Goal: Book appointment/travel/reservation

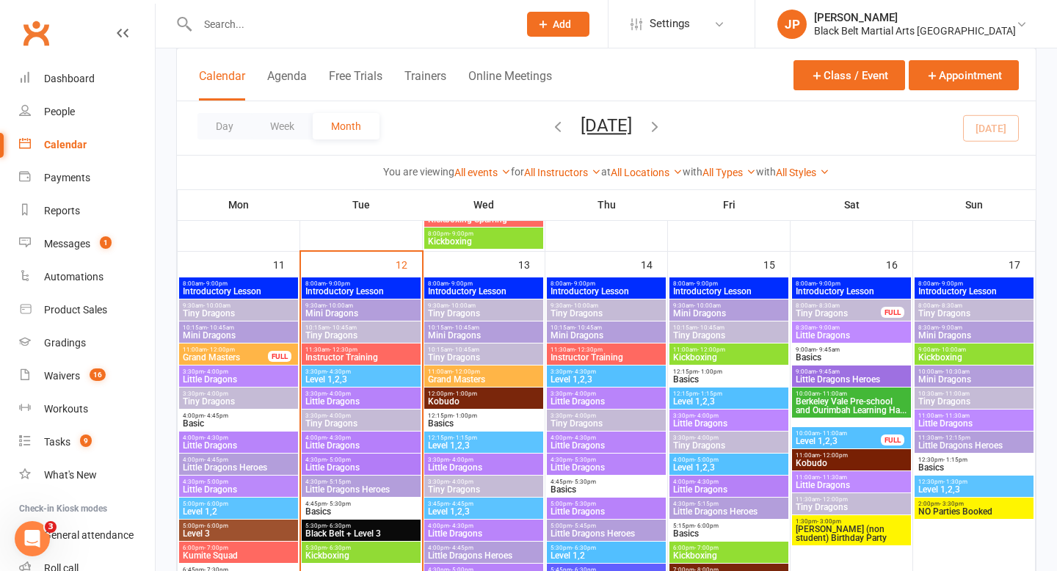
scroll to position [1129, 0]
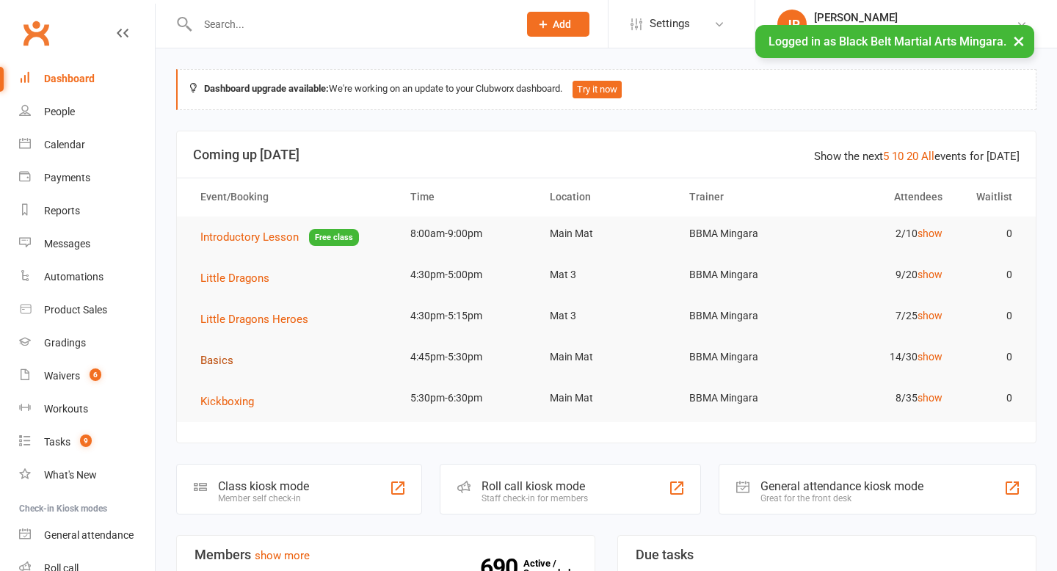
click at [211, 356] on span "Basics" at bounding box center [216, 360] width 33 height 13
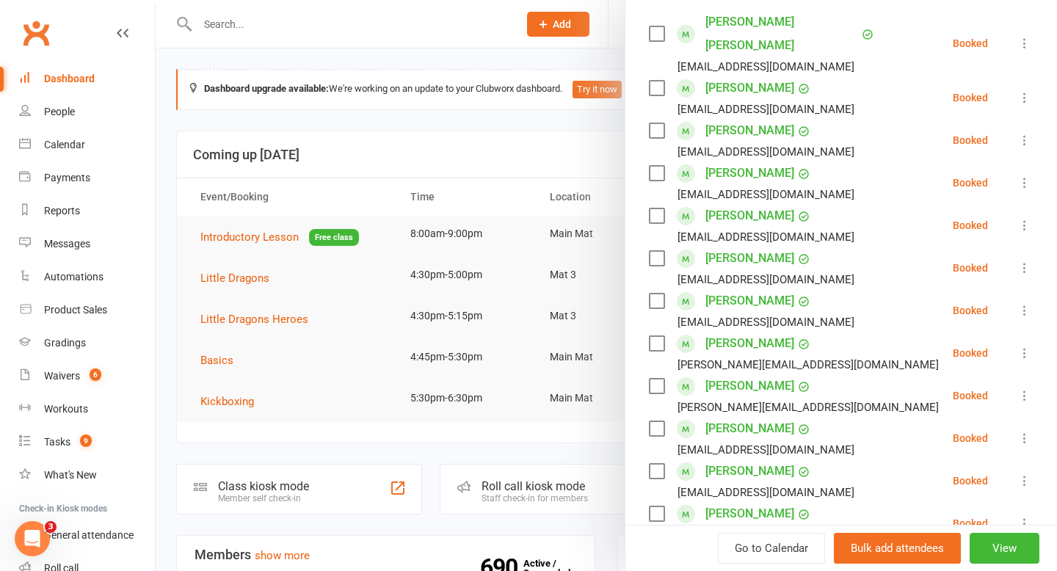
scroll to position [279, 0]
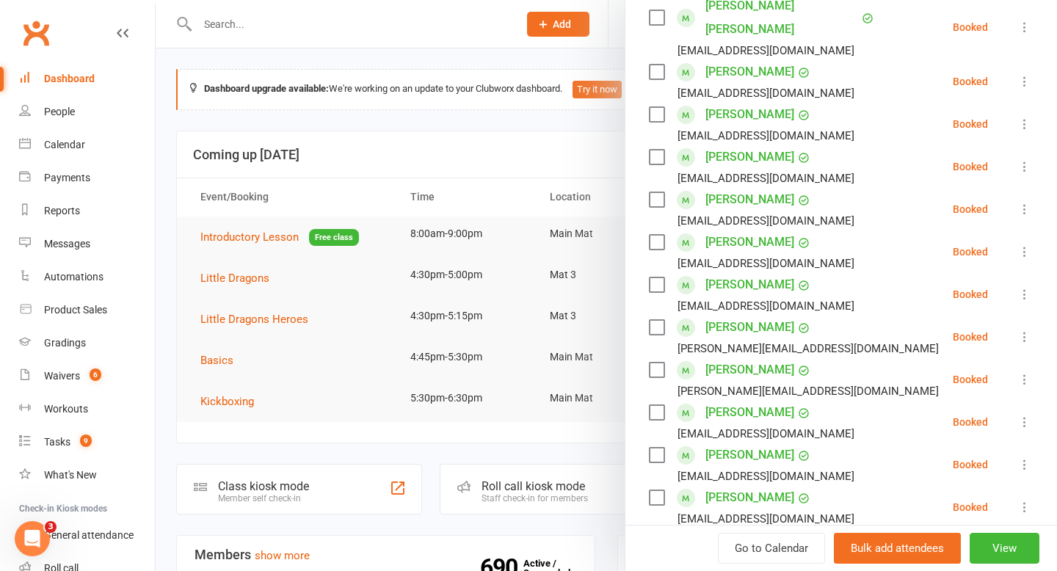
click at [654, 192] on label at bounding box center [656, 199] width 15 height 15
click at [659, 235] on label at bounding box center [656, 242] width 15 height 15
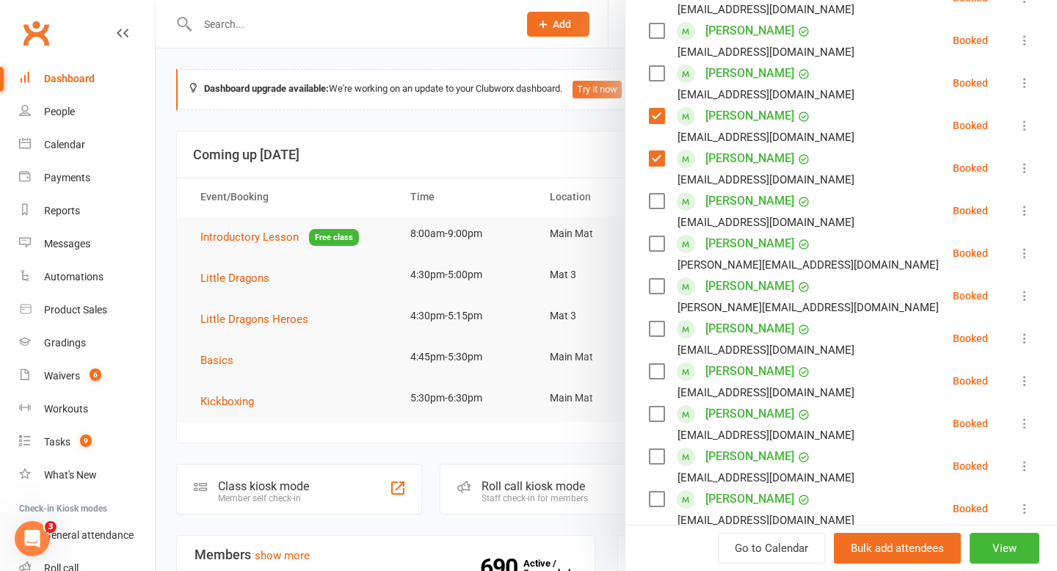
scroll to position [377, 0]
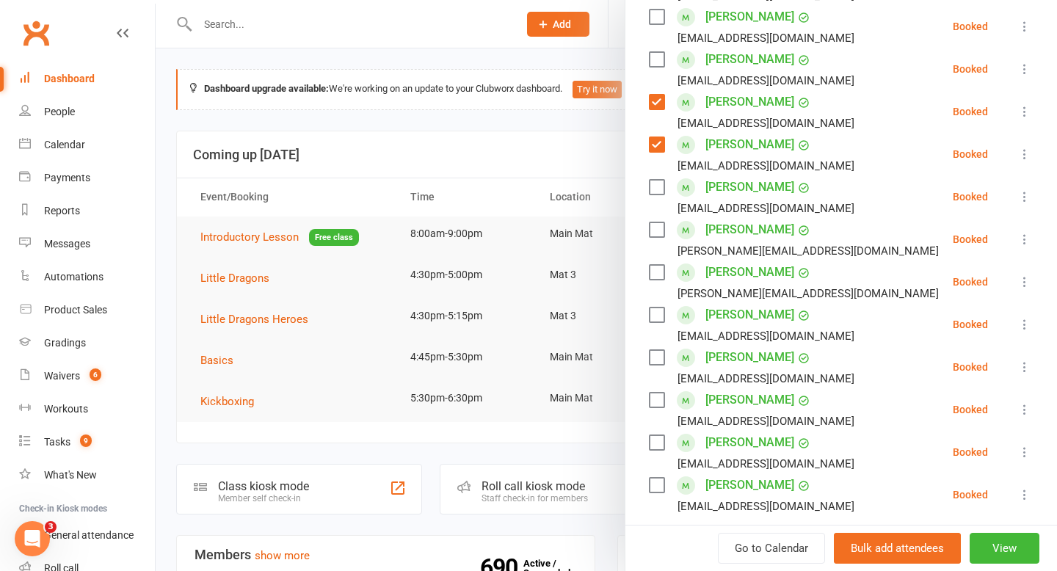
click at [659, 222] on label at bounding box center [656, 229] width 15 height 15
click at [661, 265] on label at bounding box center [656, 272] width 15 height 15
click at [657, 308] on label at bounding box center [656, 315] width 15 height 15
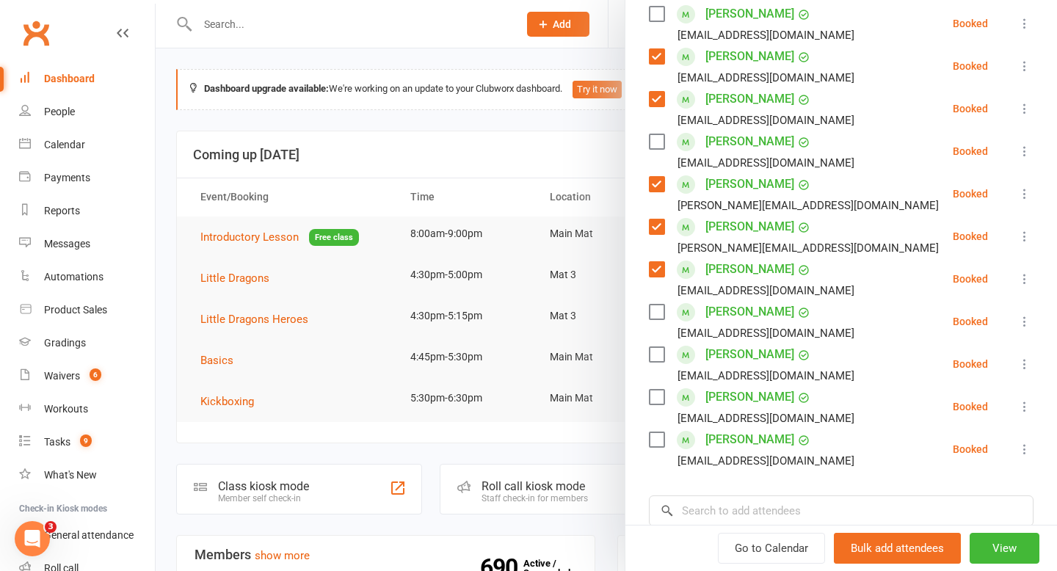
scroll to position [435, 0]
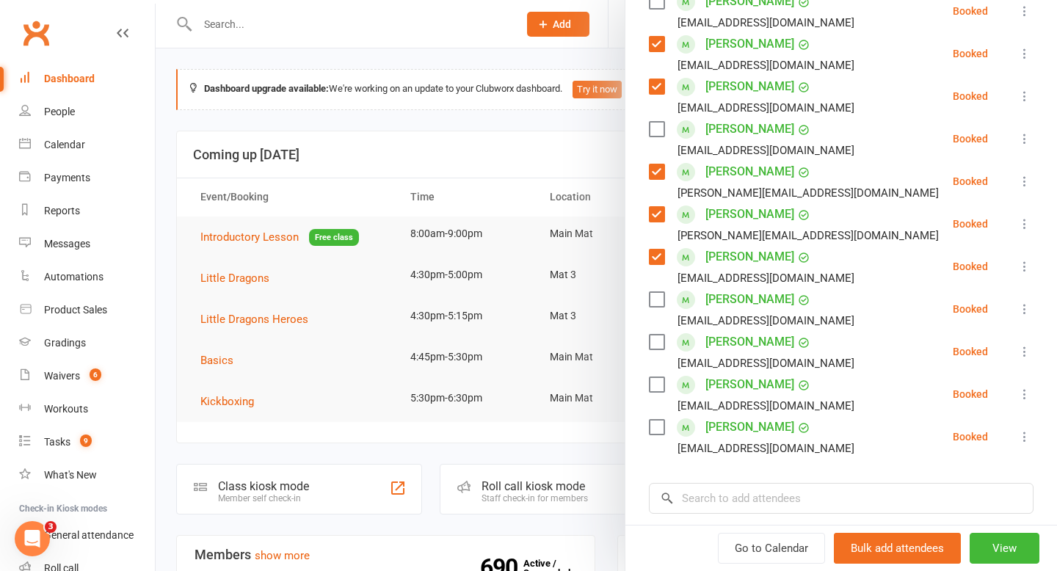
click at [655, 335] on label at bounding box center [656, 342] width 15 height 15
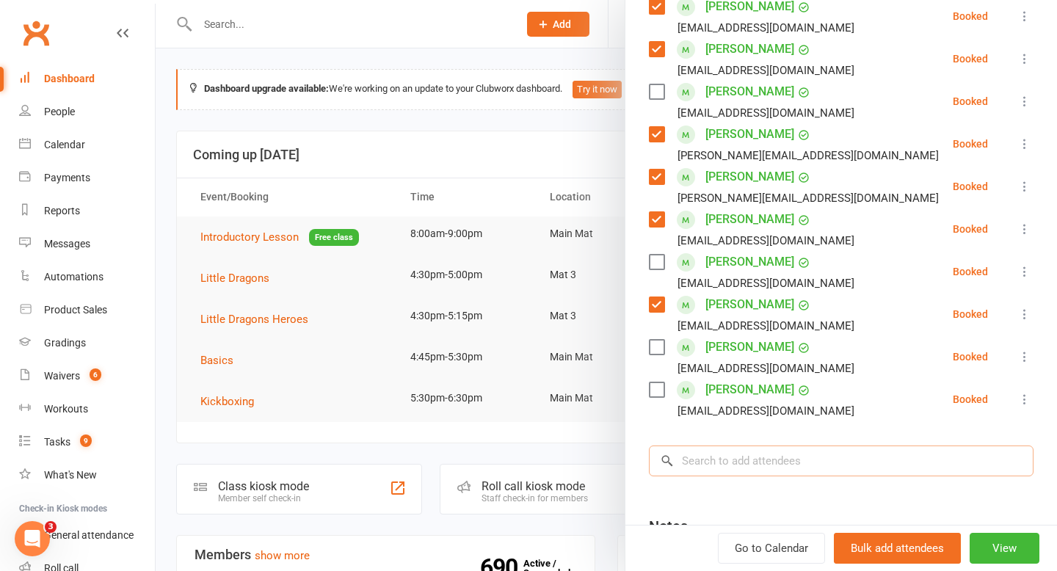
click at [816, 446] on input "search" at bounding box center [841, 461] width 385 height 31
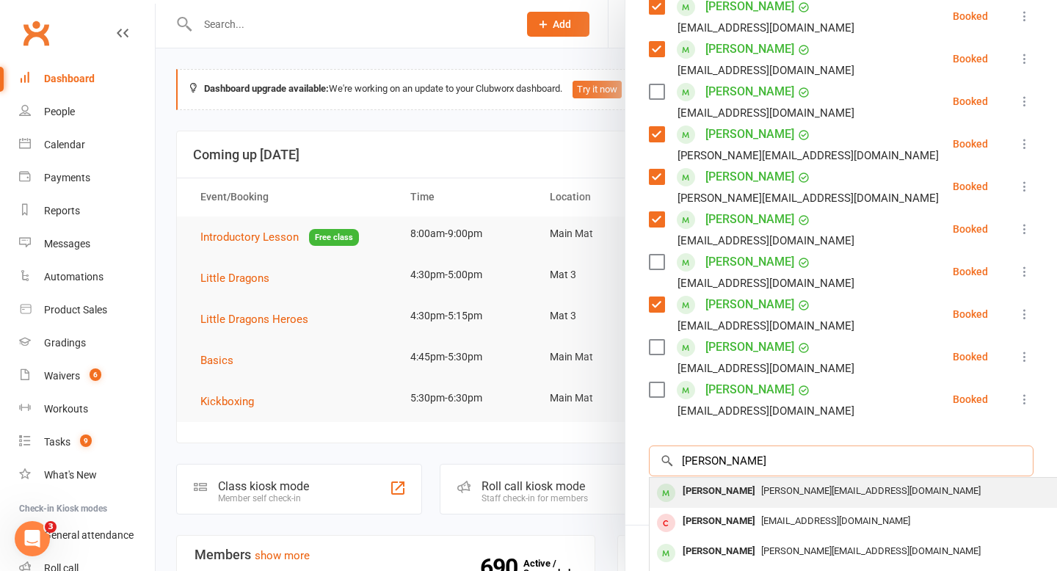
type input "[PERSON_NAME]"
click at [712, 481] on div "[PERSON_NAME]" at bounding box center [719, 491] width 84 height 21
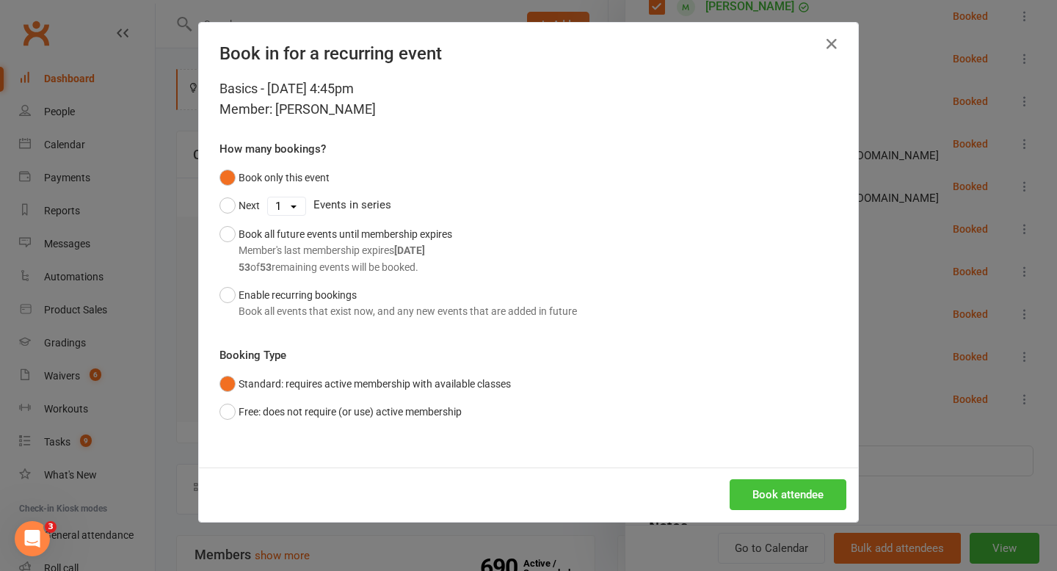
click at [767, 507] on button "Book attendee" at bounding box center [788, 494] width 117 height 31
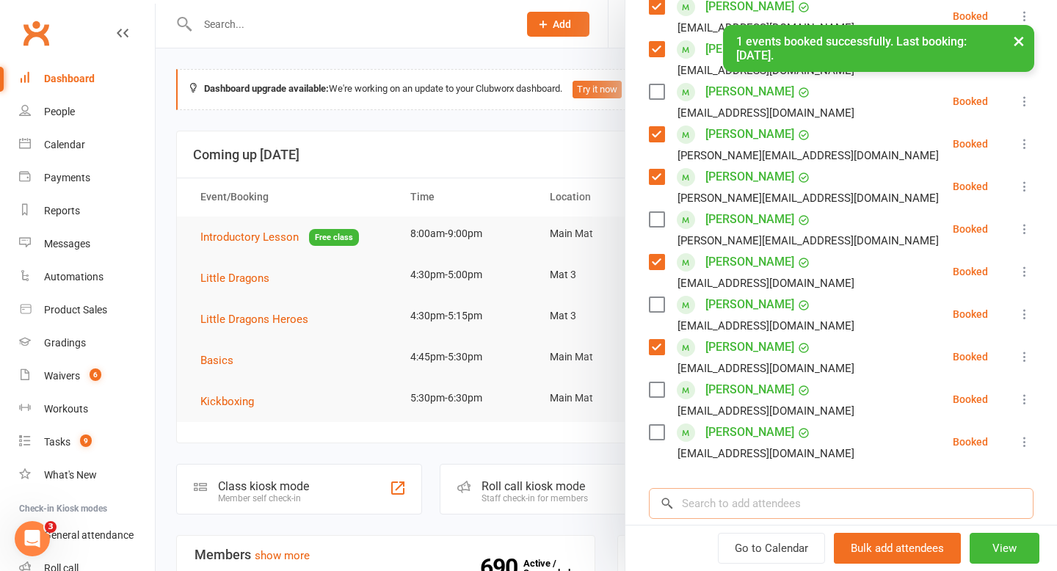
click at [767, 488] on input "search" at bounding box center [841, 503] width 385 height 31
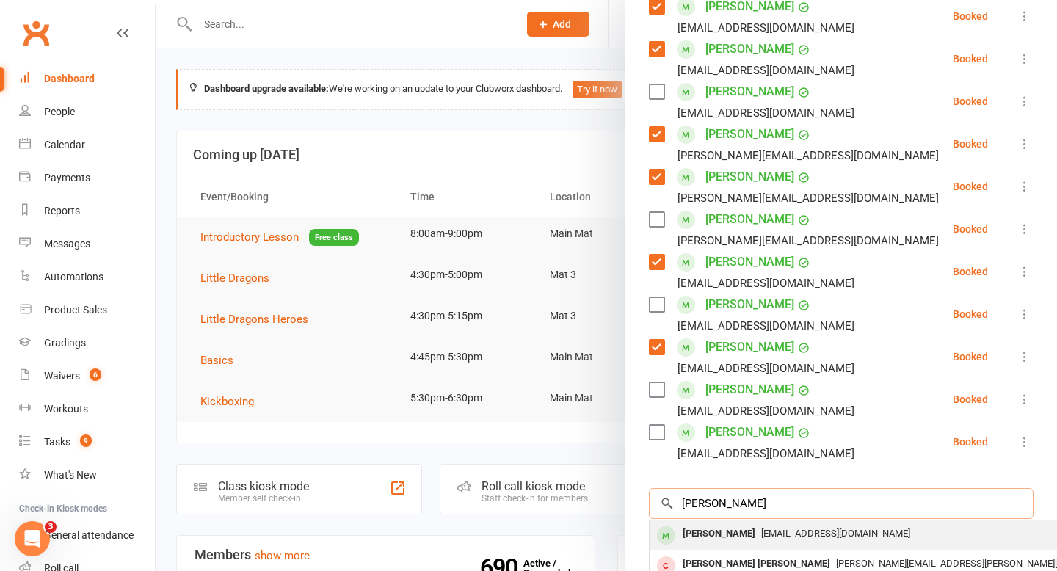
type input "[PERSON_NAME]"
click at [719, 524] on div "[PERSON_NAME]" at bounding box center [719, 534] width 84 height 21
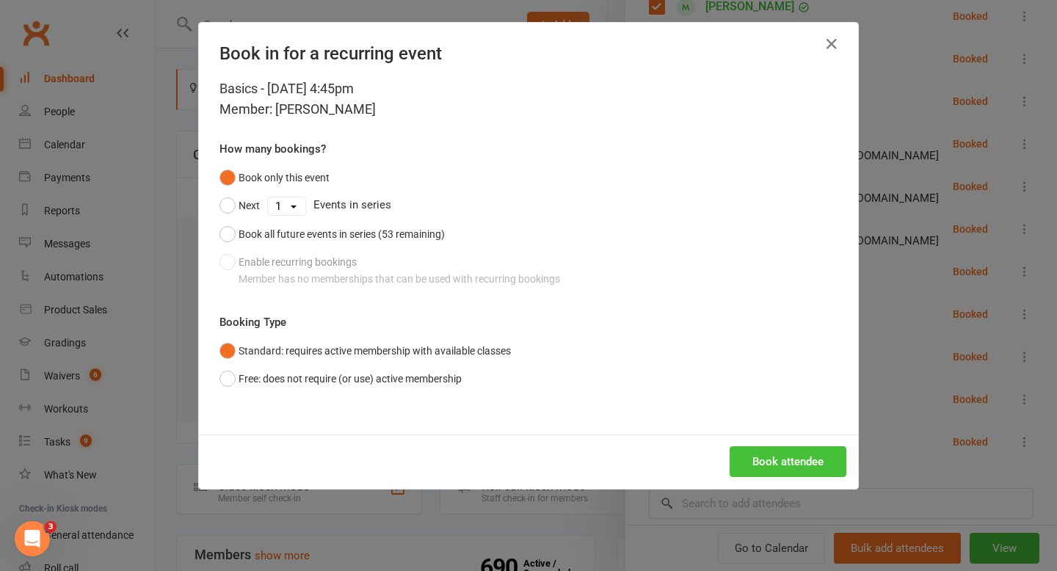
click at [767, 468] on button "Book attendee" at bounding box center [788, 461] width 117 height 31
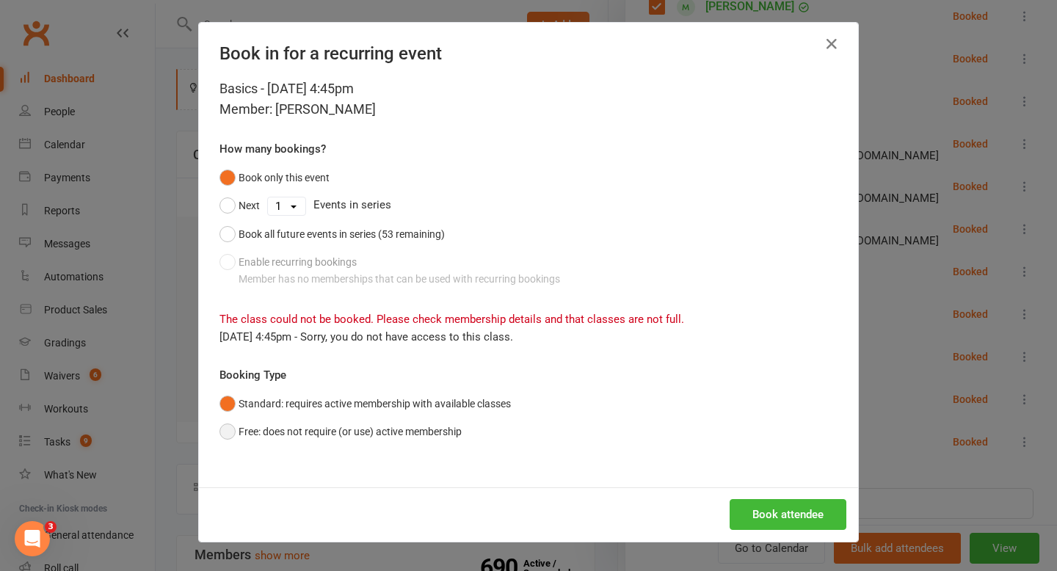
click at [446, 433] on button "Free: does not require (or use) active membership" at bounding box center [341, 432] width 242 height 28
click at [759, 513] on button "Book attendee" at bounding box center [788, 514] width 117 height 31
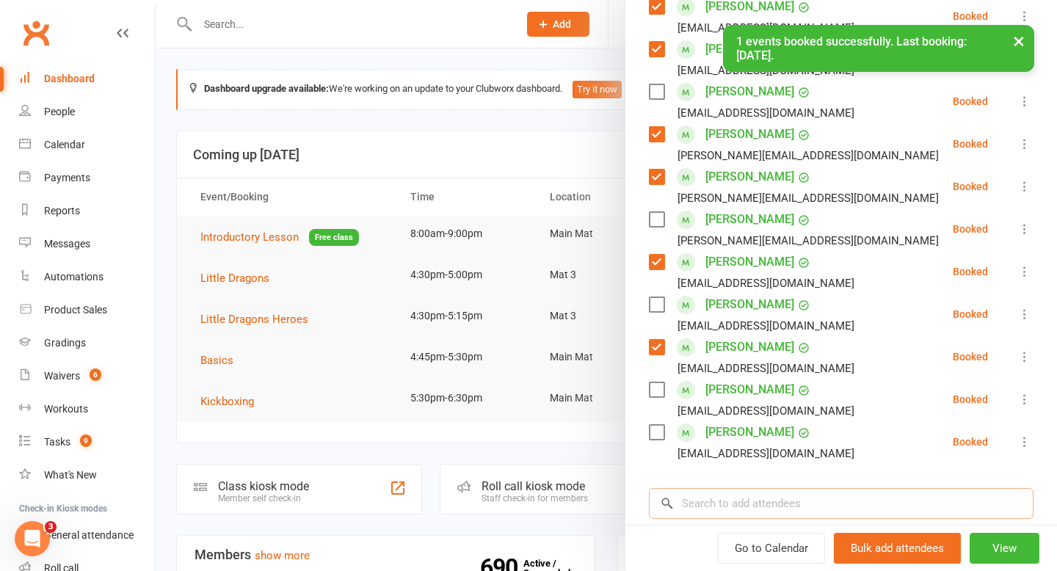
click at [783, 488] on input "search" at bounding box center [841, 503] width 385 height 31
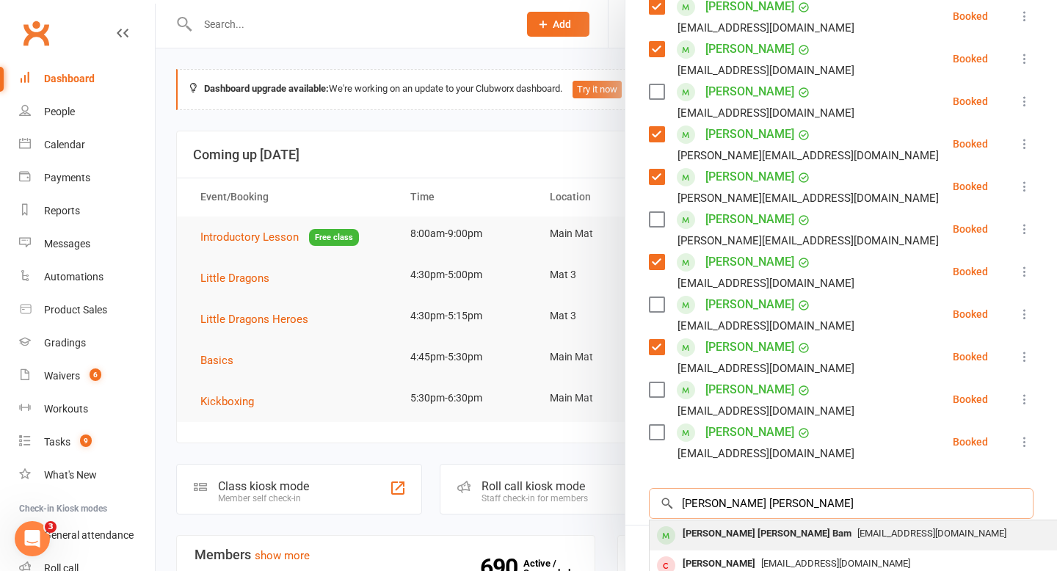
type input "[PERSON_NAME] [PERSON_NAME]"
click at [704, 524] on div "[PERSON_NAME] [PERSON_NAME] Bam" at bounding box center [767, 534] width 181 height 21
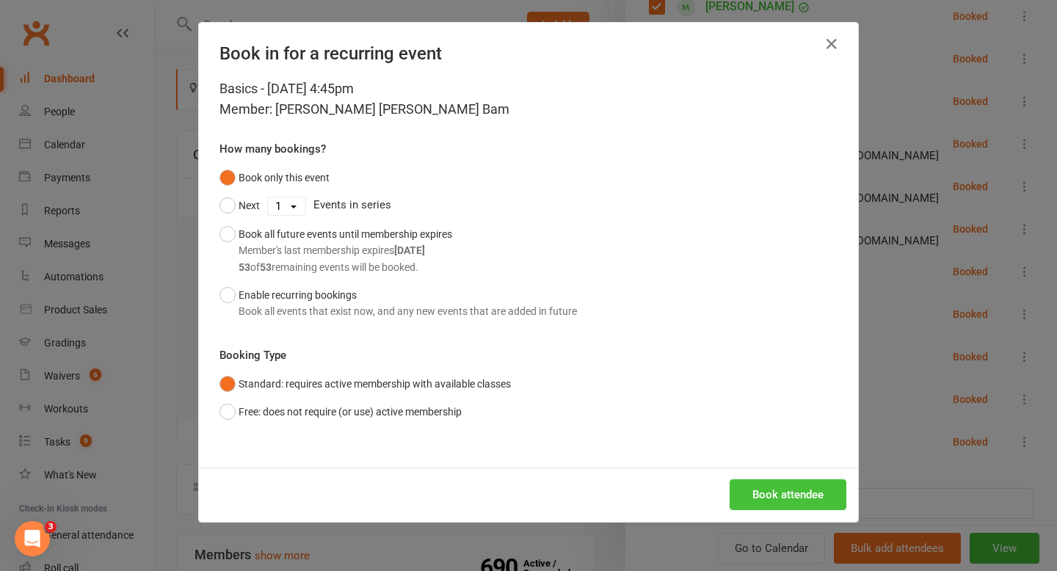
click at [779, 502] on button "Book attendee" at bounding box center [788, 494] width 117 height 31
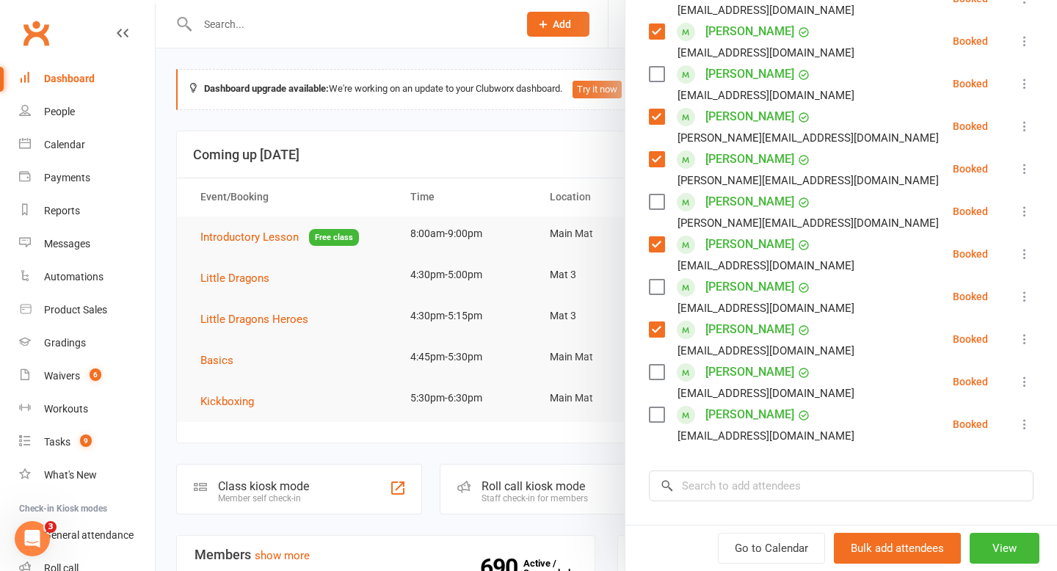
scroll to position [610, 0]
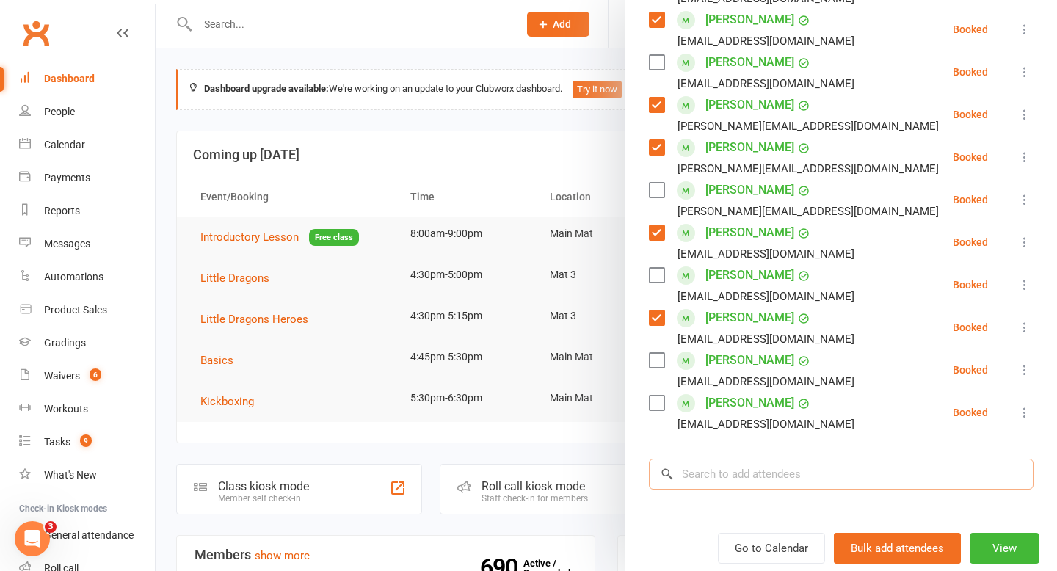
click at [822, 459] on input "search" at bounding box center [841, 474] width 385 height 31
type input "l"
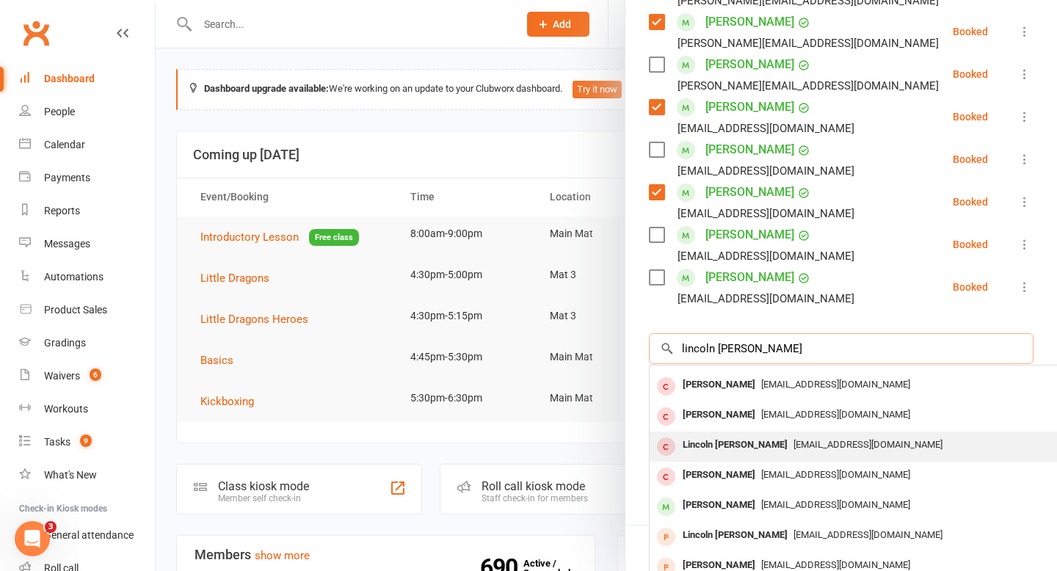
scroll to position [0, 0]
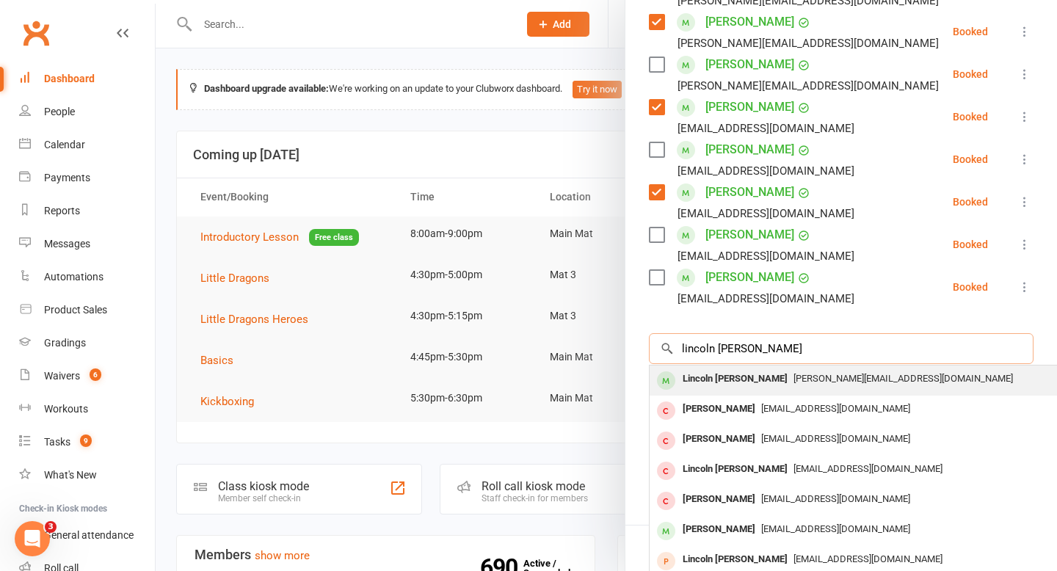
type input "lincoln [PERSON_NAME]"
click at [700, 369] on div "Lincoln [PERSON_NAME]" at bounding box center [735, 379] width 117 height 21
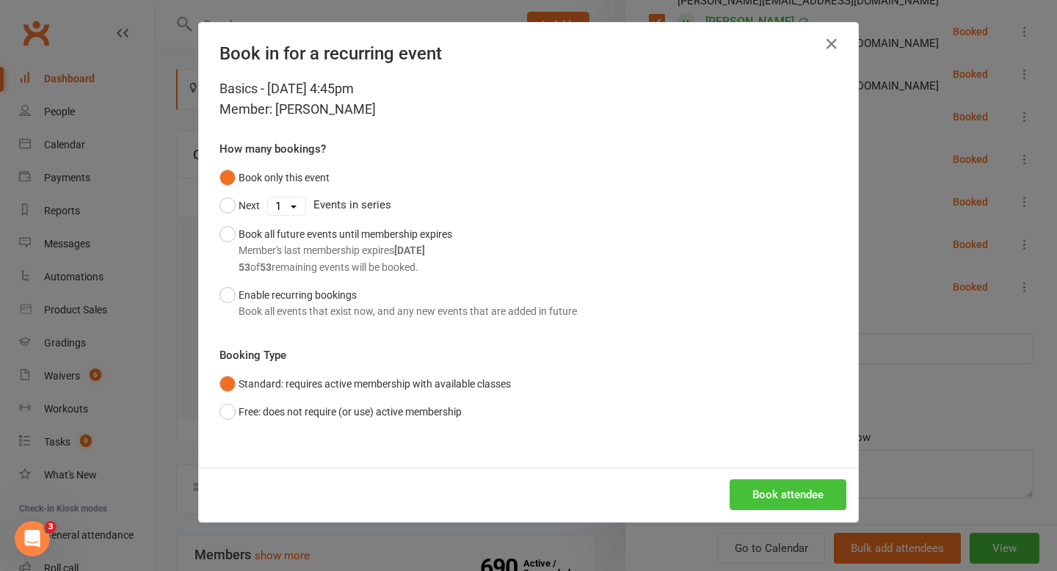
click at [784, 493] on button "Book attendee" at bounding box center [788, 494] width 117 height 31
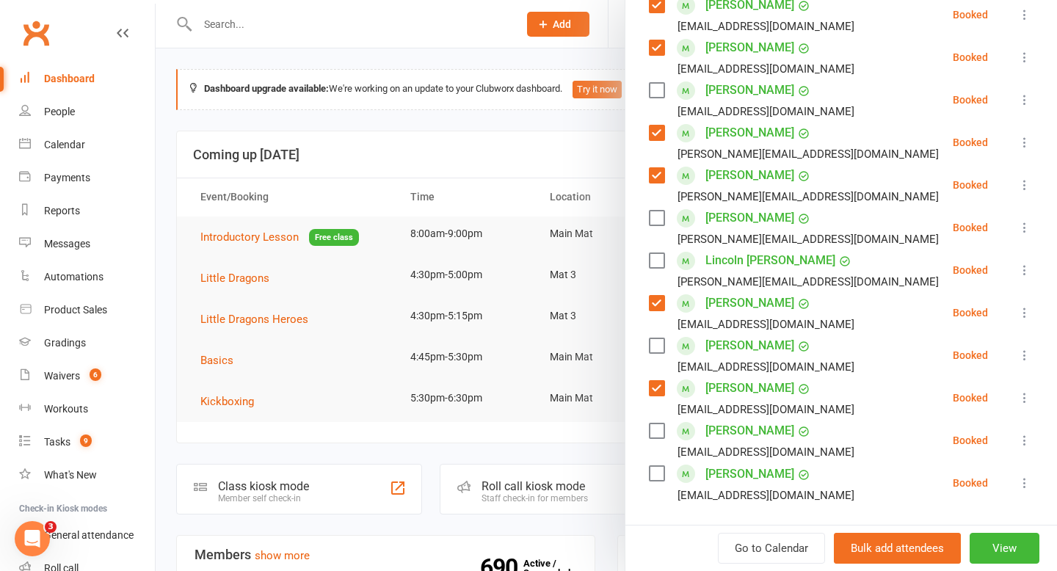
scroll to position [573, 0]
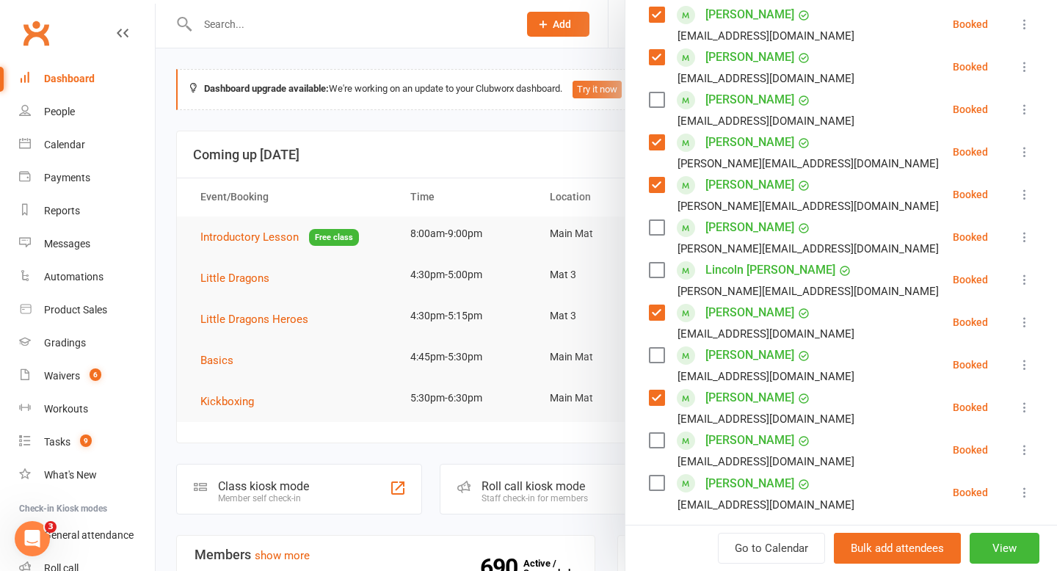
click at [656, 263] on label at bounding box center [656, 270] width 15 height 15
click at [659, 220] on label at bounding box center [656, 227] width 15 height 15
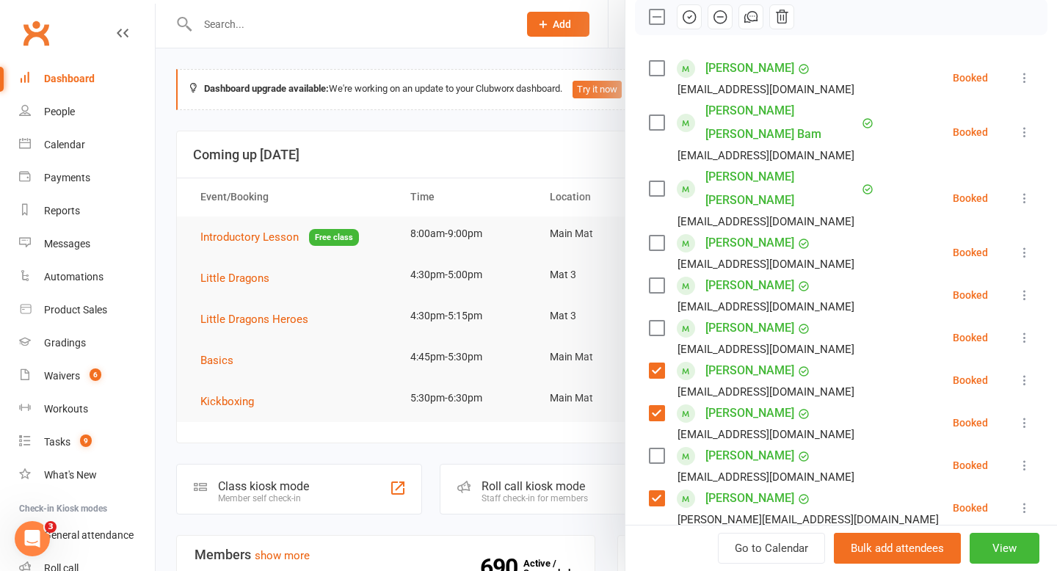
scroll to position [211, 0]
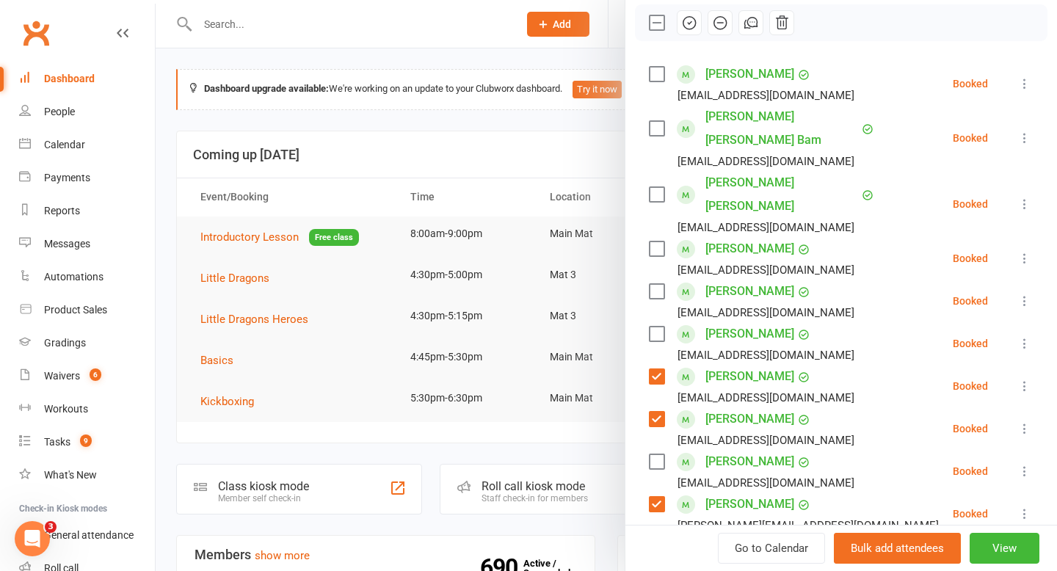
click at [660, 121] on label at bounding box center [656, 128] width 15 height 15
click at [660, 71] on label at bounding box center [656, 74] width 15 height 15
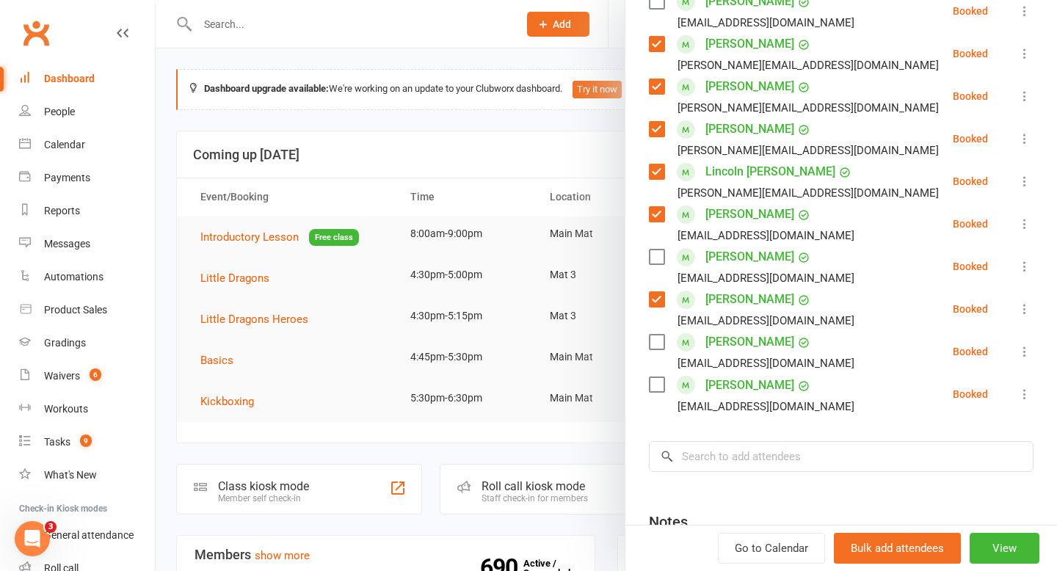
scroll to position [677, 0]
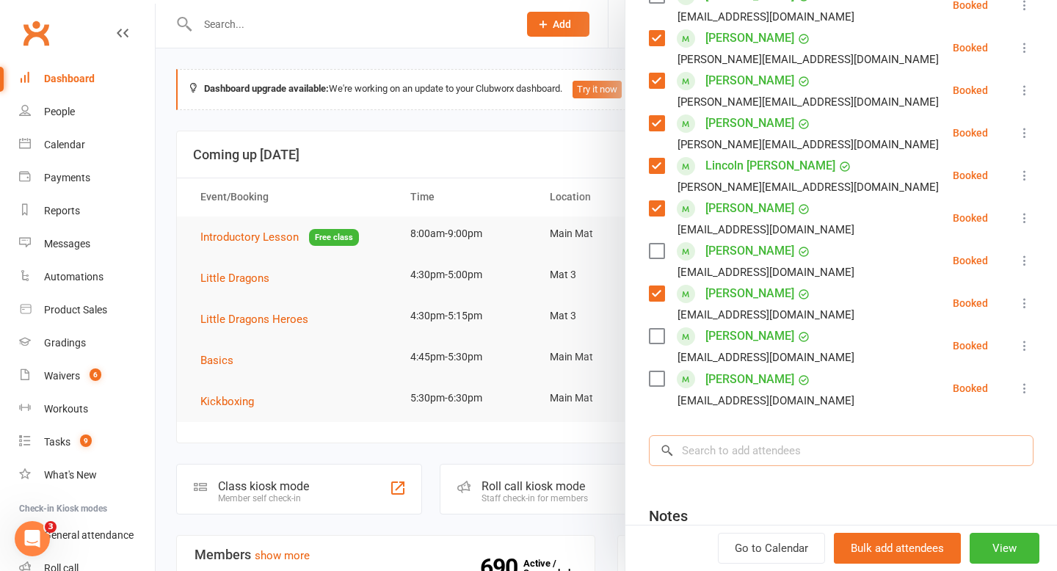
click at [818, 435] on input "search" at bounding box center [841, 450] width 385 height 31
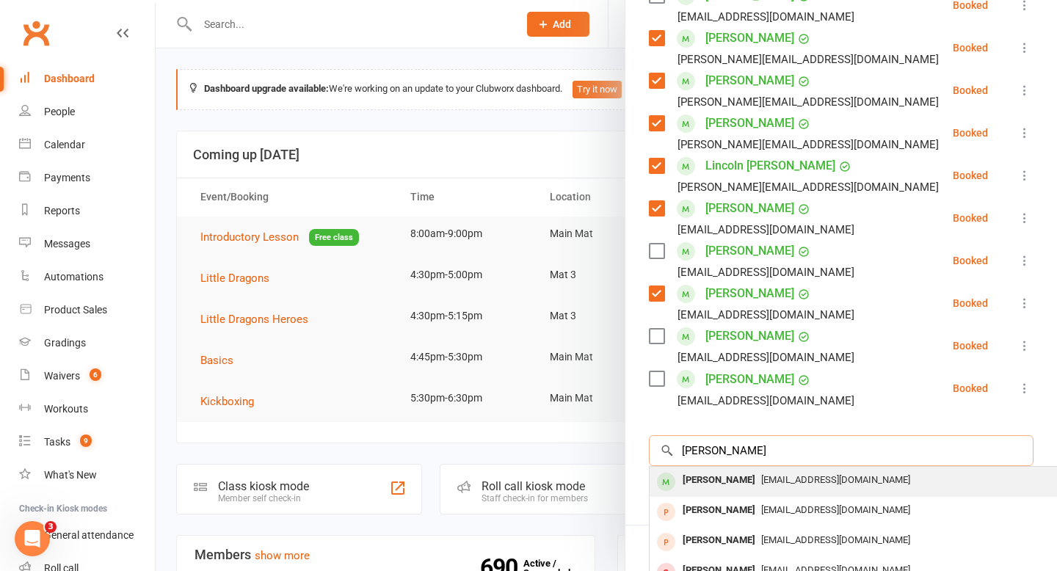
type input "[PERSON_NAME]"
click at [723, 470] on div "[PERSON_NAME]" at bounding box center [719, 480] width 84 height 21
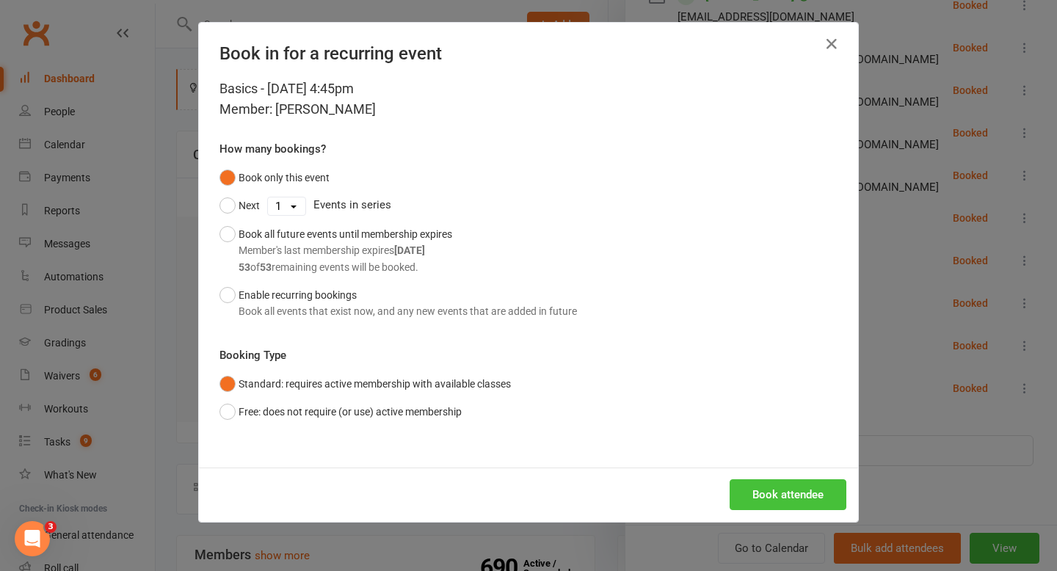
click at [796, 497] on button "Book attendee" at bounding box center [788, 494] width 117 height 31
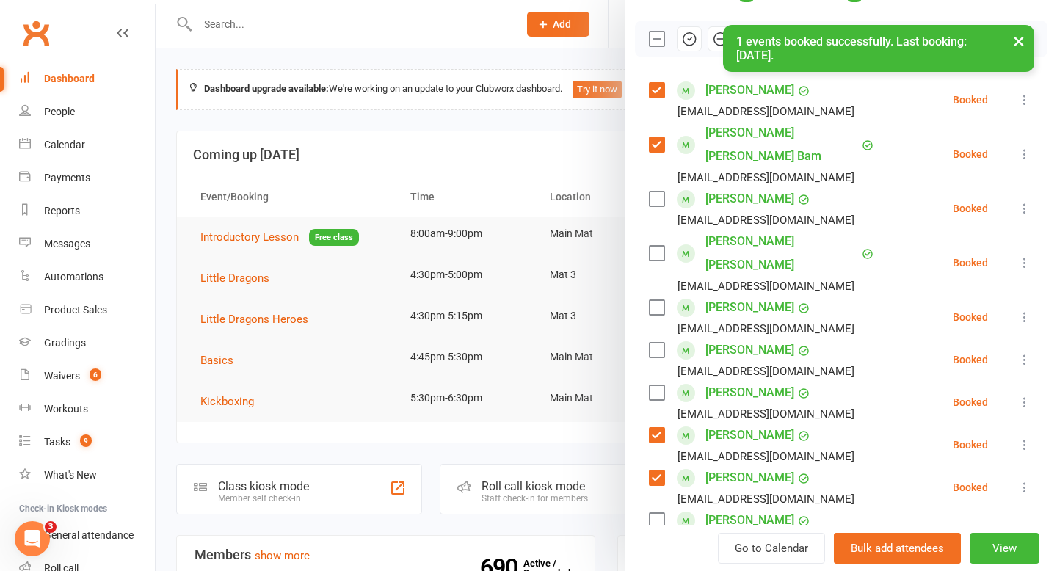
scroll to position [210, 0]
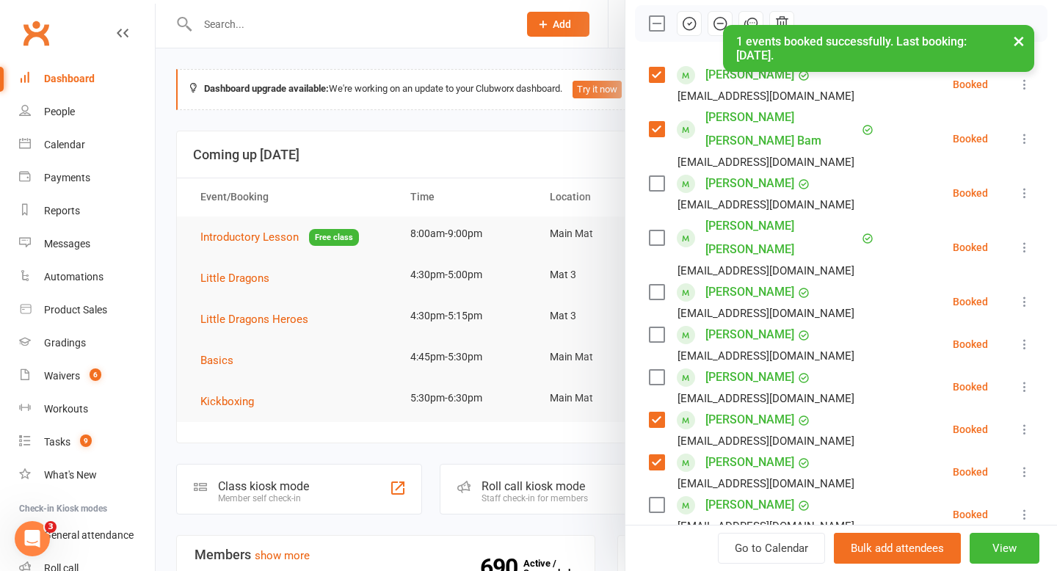
click at [660, 176] on label at bounding box center [656, 183] width 15 height 15
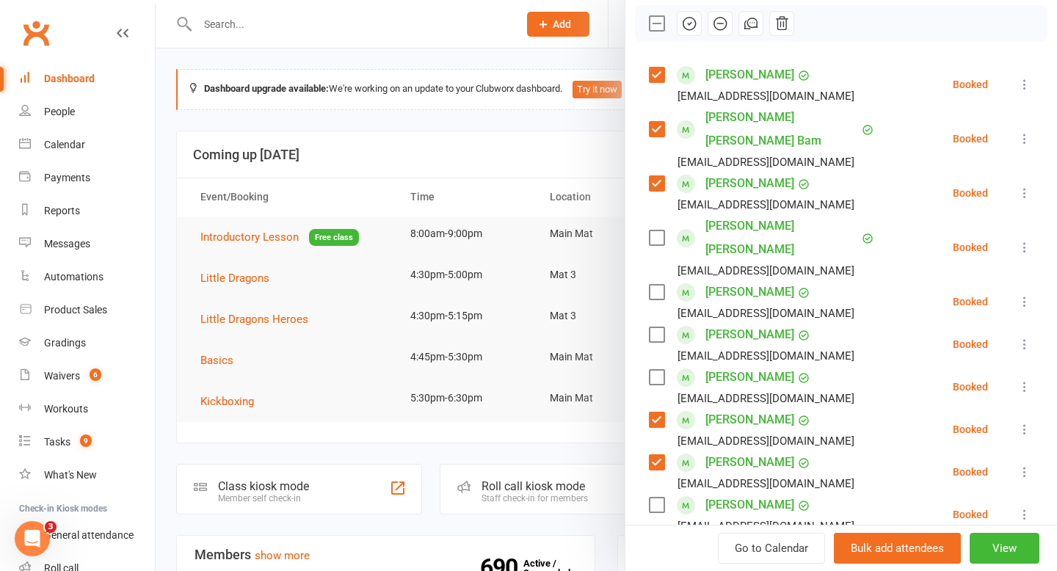
click at [692, 25] on icon "button" at bounding box center [689, 23] width 16 height 16
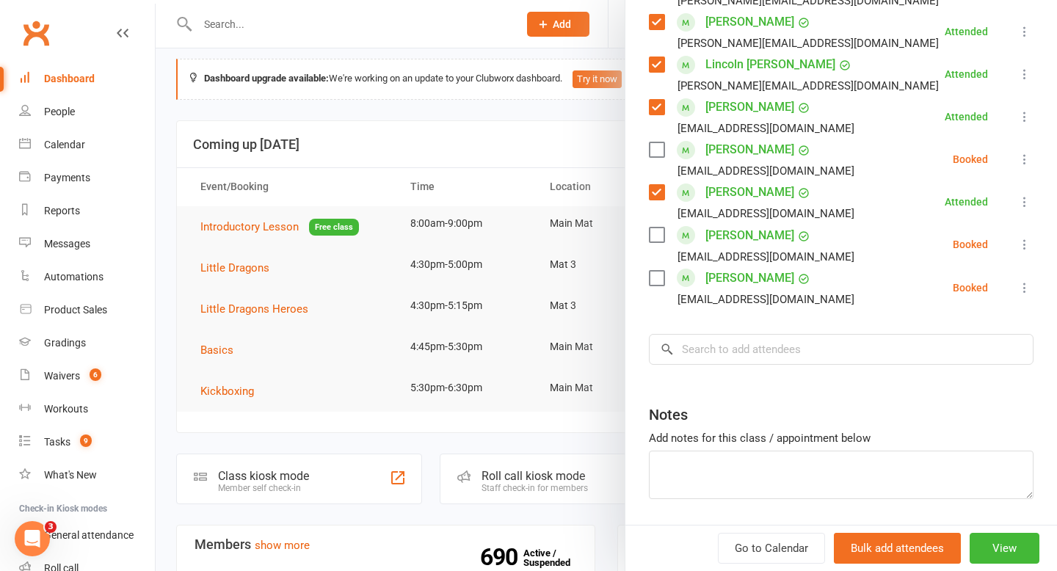
scroll to position [11, 0]
click at [823, 334] on input "search" at bounding box center [841, 349] width 385 height 31
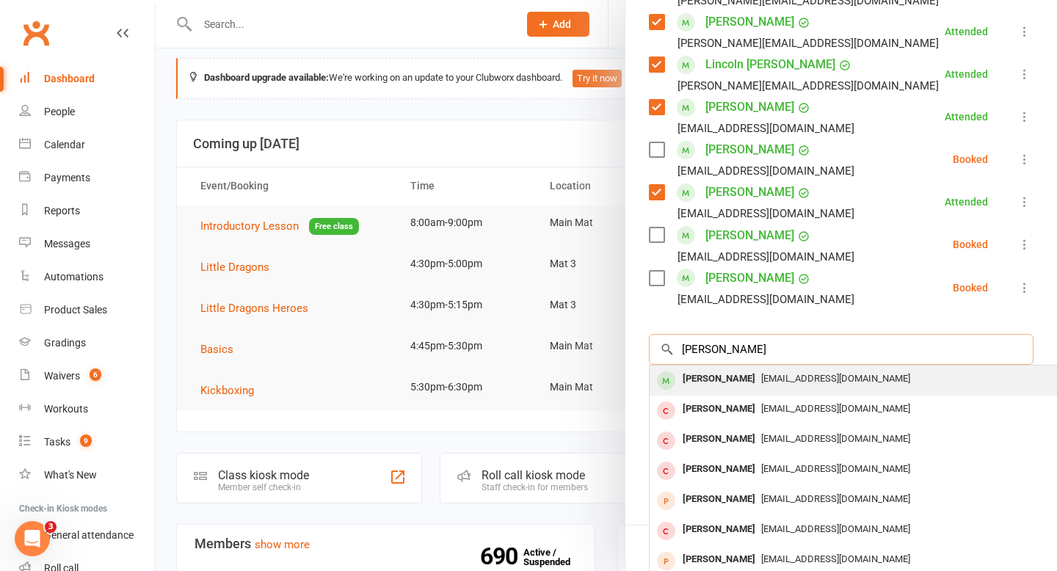
type input "[PERSON_NAME]"
click at [706, 369] on div "[PERSON_NAME]" at bounding box center [719, 379] width 84 height 21
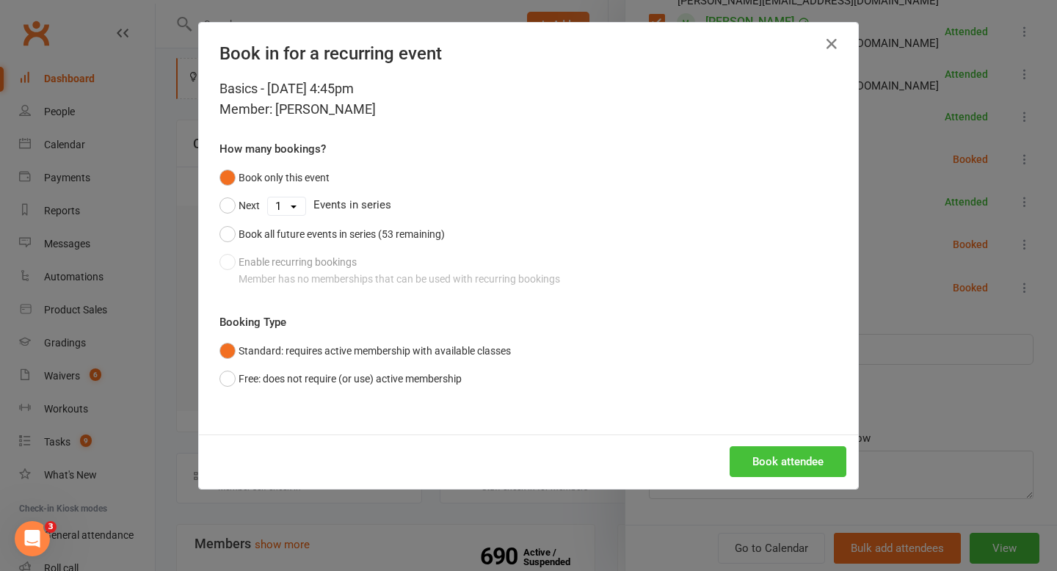
click at [780, 448] on button "Book attendee" at bounding box center [788, 461] width 117 height 31
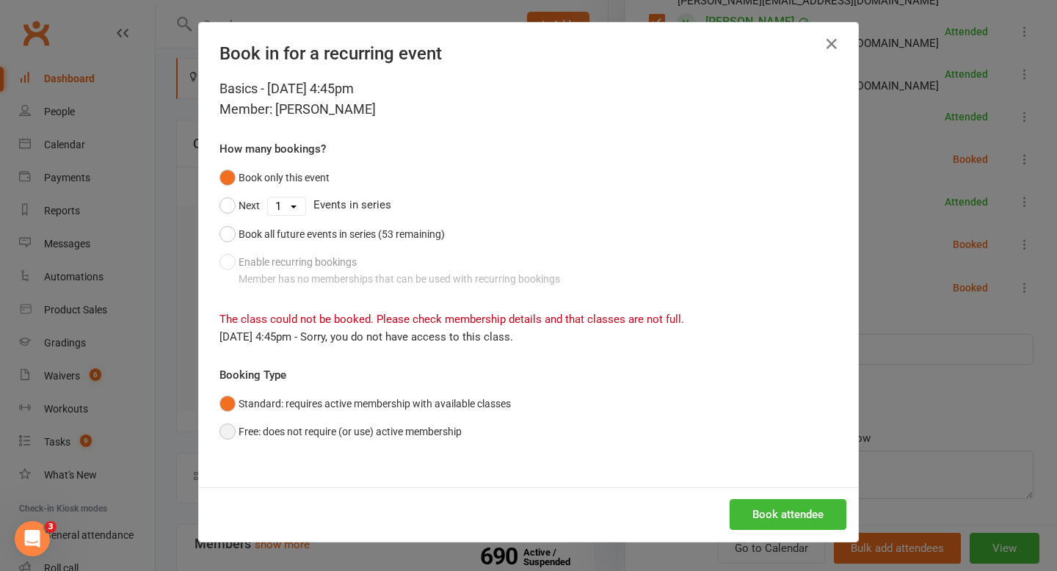
click at [405, 438] on button "Free: does not require (or use) active membership" at bounding box center [341, 432] width 242 height 28
click at [773, 520] on button "Book attendee" at bounding box center [788, 514] width 117 height 31
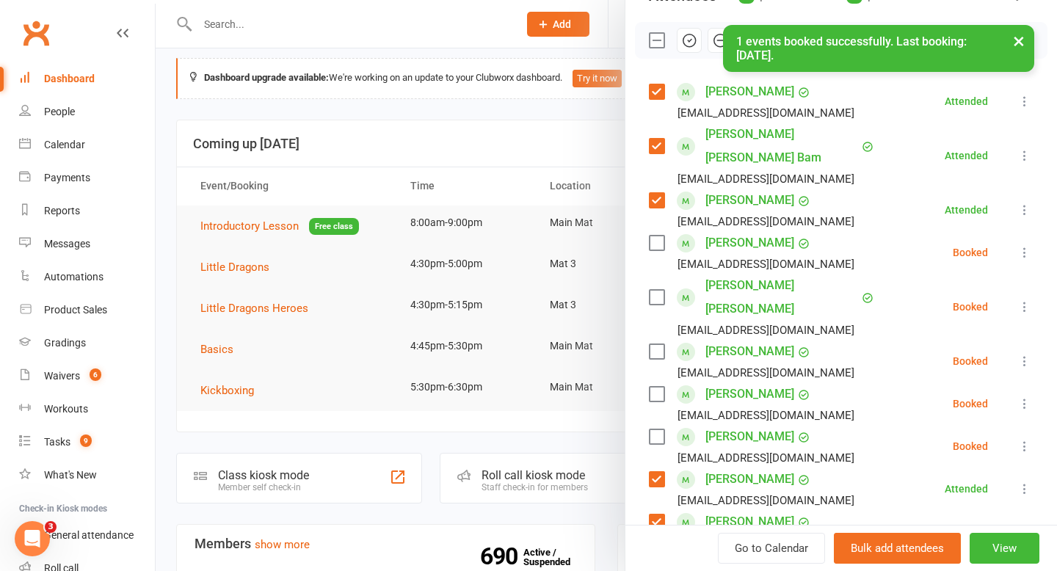
scroll to position [190, 0]
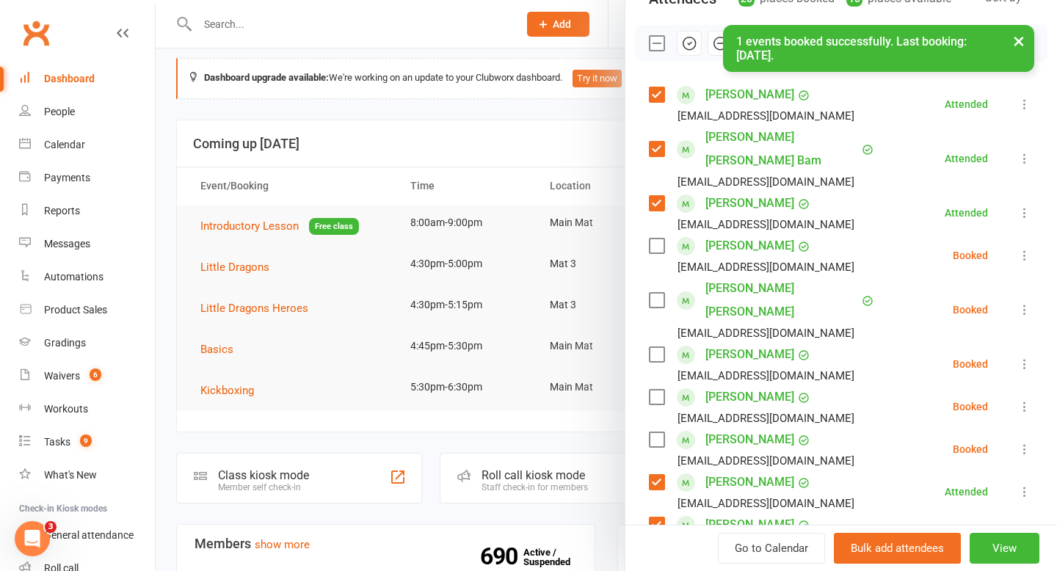
click at [656, 239] on label at bounding box center [656, 246] width 15 height 15
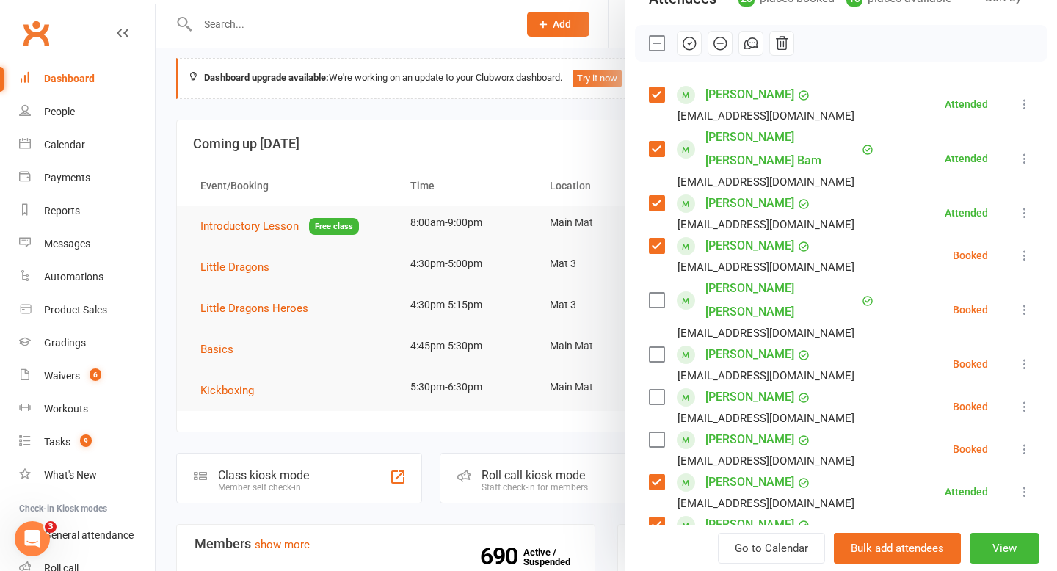
click at [686, 46] on icon "button" at bounding box center [689, 43] width 16 height 16
